Goal: Find specific page/section: Find specific page/section

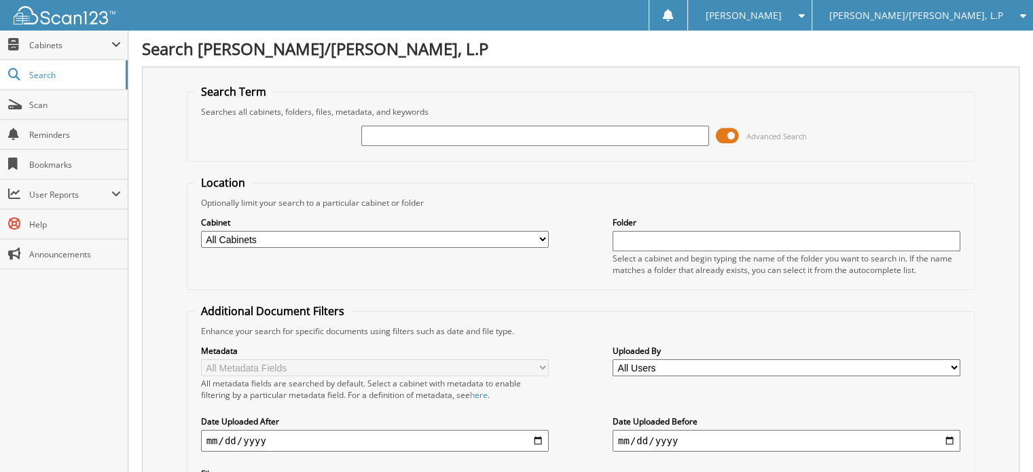
click at [419, 126] on input "text" at bounding box center [535, 136] width 348 height 20
type input "21372"
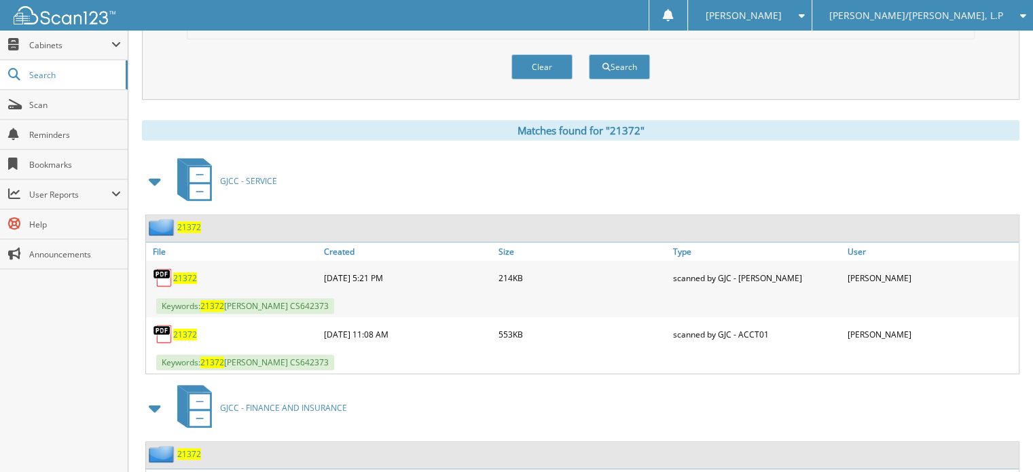
scroll to position [571, 0]
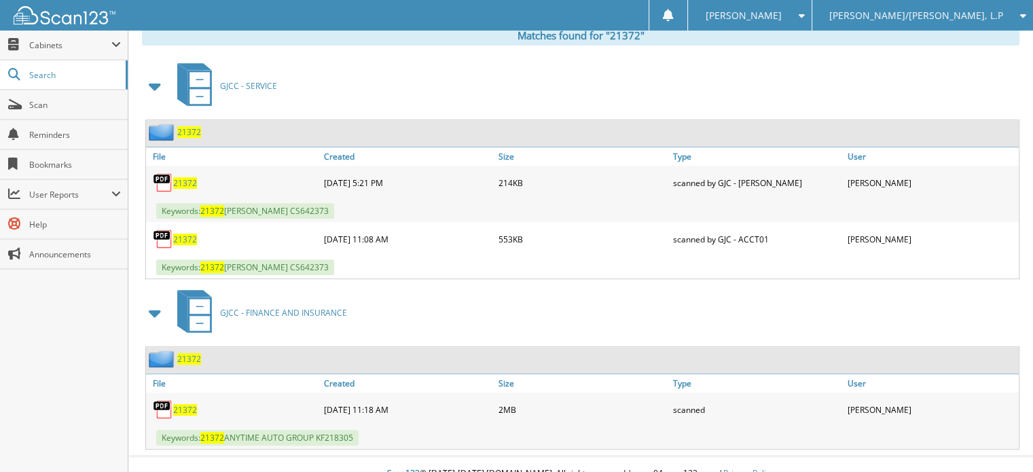
click at [193, 404] on span "21372" at bounding box center [185, 410] width 24 height 12
click at [73, 99] on span "Scan" at bounding box center [75, 105] width 92 height 12
